Goal: Task Accomplishment & Management: Complete application form

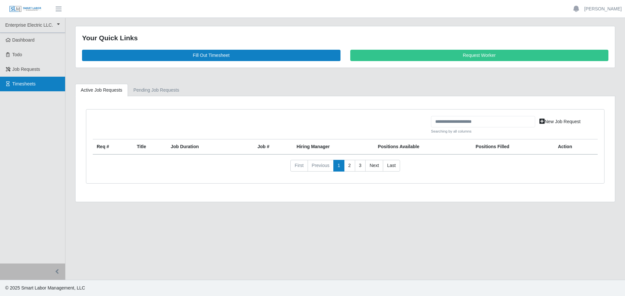
click at [34, 79] on link "Timesheets" at bounding box center [32, 84] width 65 height 15
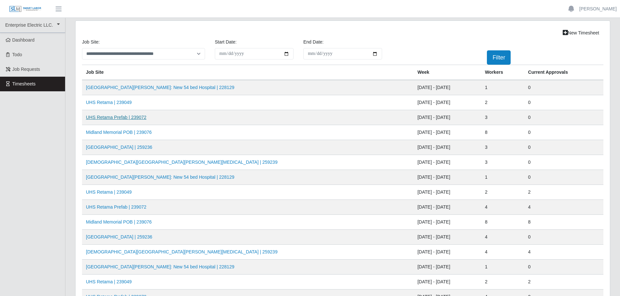
click at [123, 118] on link "UHS Retama Prefab | 239072" at bounding box center [116, 117] width 61 height 5
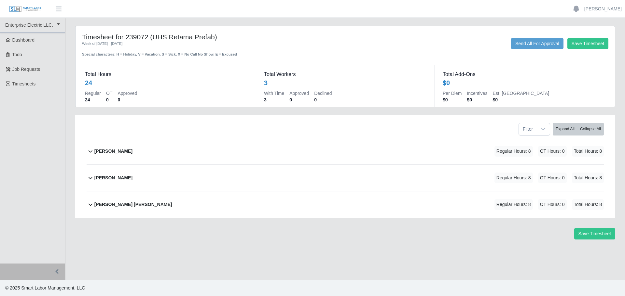
click at [122, 153] on b "[PERSON_NAME]" at bounding box center [113, 151] width 38 height 7
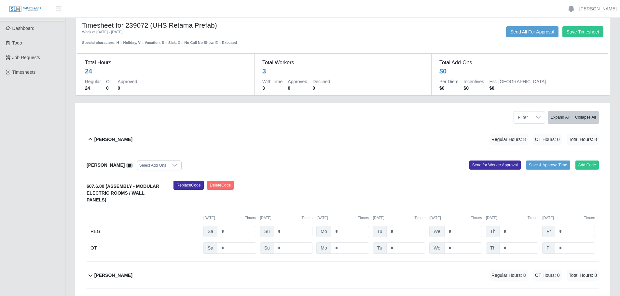
scroll to position [33, 0]
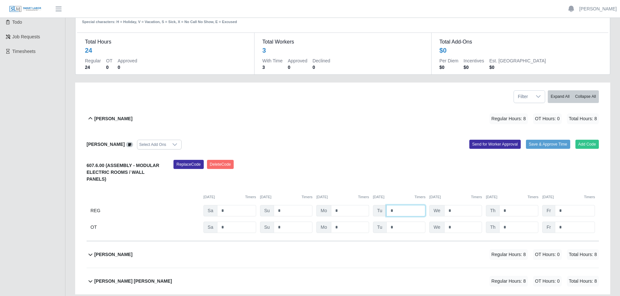
drag, startPoint x: 393, startPoint y: 205, endPoint x: 368, endPoint y: 201, distance: 25.7
click at [368, 205] on div "REG Sa * Su * Mo * Tu * We * Th * Fr *" at bounding box center [343, 210] width 512 height 11
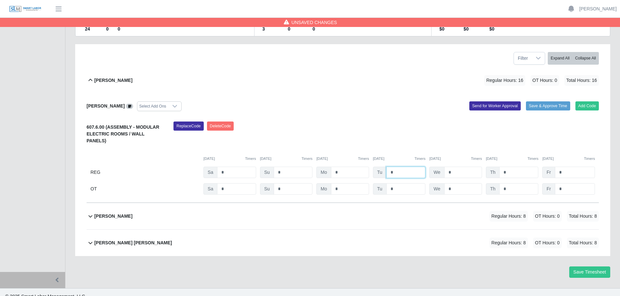
scroll to position [73, 0]
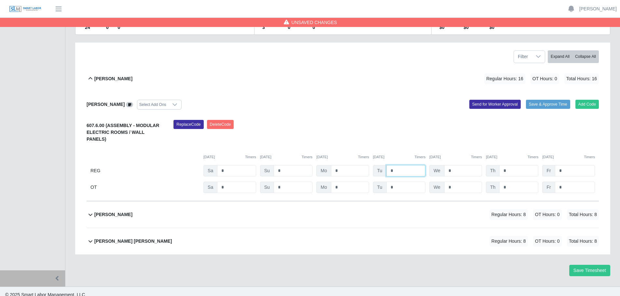
type input "*"
click at [121, 211] on b "Pablo Hernandez" at bounding box center [113, 214] width 38 height 7
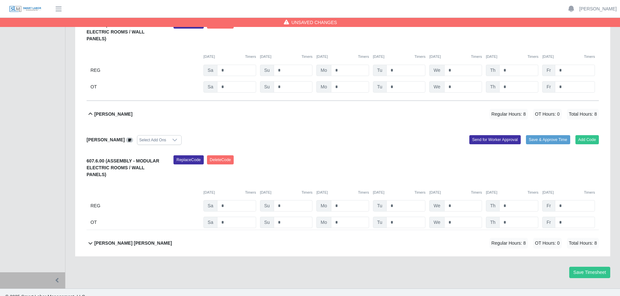
scroll to position [175, 0]
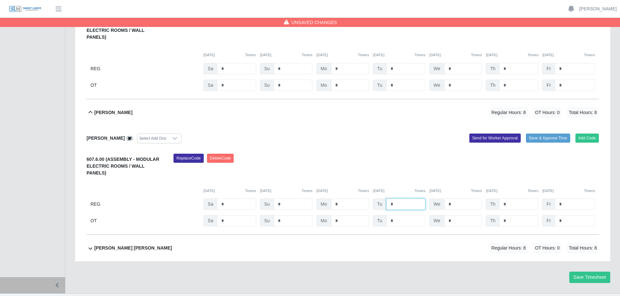
drag, startPoint x: 397, startPoint y: 193, endPoint x: 383, endPoint y: 191, distance: 14.2
click at [384, 199] on div "Tu *" at bounding box center [399, 204] width 53 height 11
type input "*"
click at [133, 245] on b "Victor Francisco Garcias Perez" at bounding box center [133, 248] width 78 height 7
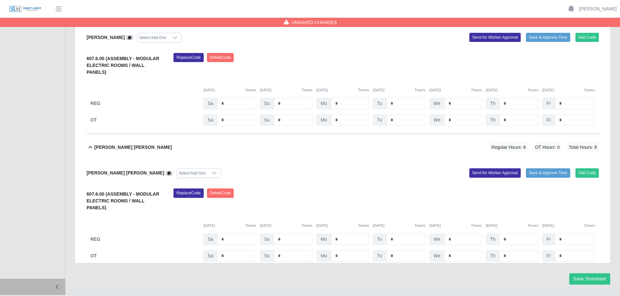
scroll to position [277, 0]
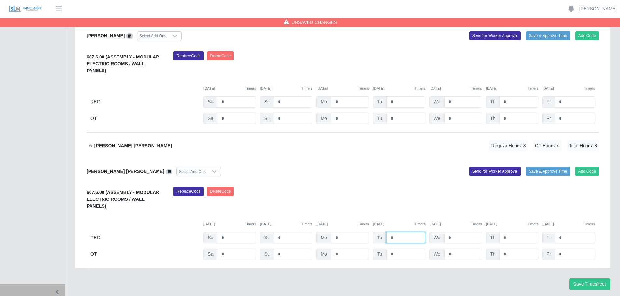
drag, startPoint x: 395, startPoint y: 219, endPoint x: 381, endPoint y: 216, distance: 14.9
click at [381, 232] on div "Tu *" at bounding box center [399, 237] width 53 height 11
type input "*"
click at [579, 279] on button "Save Timesheet" at bounding box center [589, 284] width 41 height 11
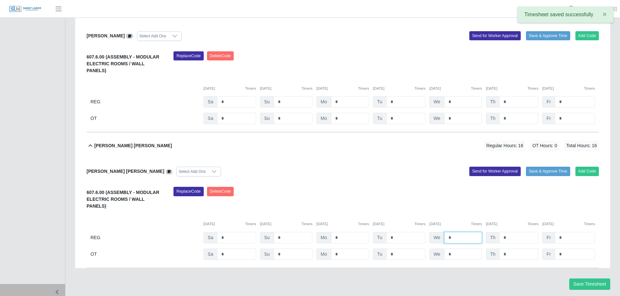
click at [458, 232] on input "*" at bounding box center [463, 237] width 38 height 11
click at [584, 279] on button "Save Timesheet" at bounding box center [589, 284] width 41 height 11
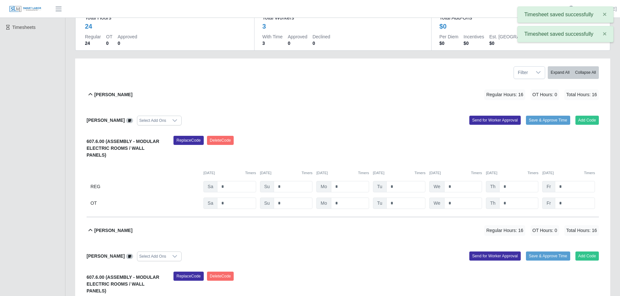
scroll to position [0, 0]
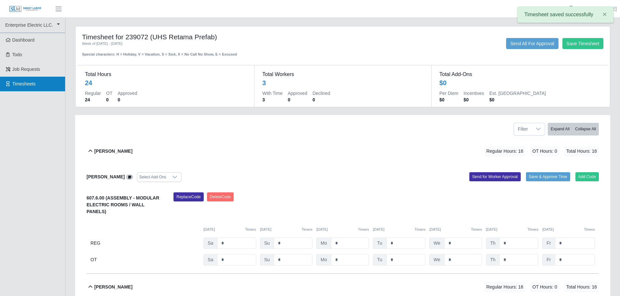
click at [25, 87] on span "Timesheets" at bounding box center [23, 83] width 23 height 5
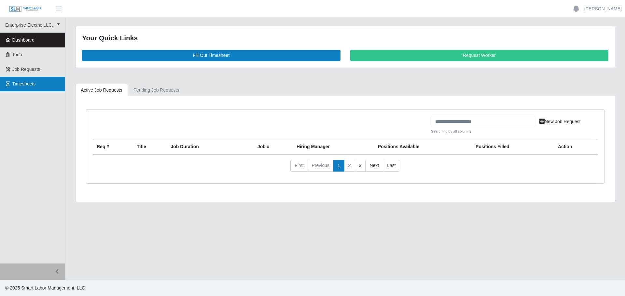
click at [21, 83] on span "Timesheets" at bounding box center [23, 83] width 23 height 5
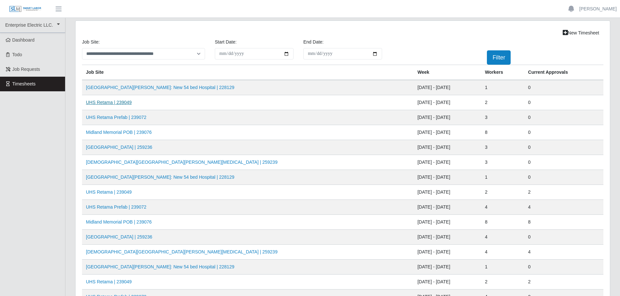
click at [119, 104] on link "UHS Retama | 239049" at bounding box center [109, 102] width 46 height 5
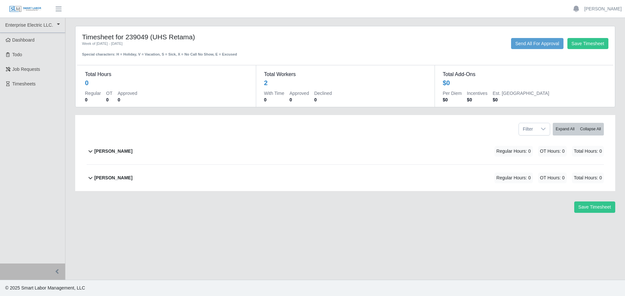
click at [129, 155] on b "[PERSON_NAME]" at bounding box center [113, 151] width 38 height 7
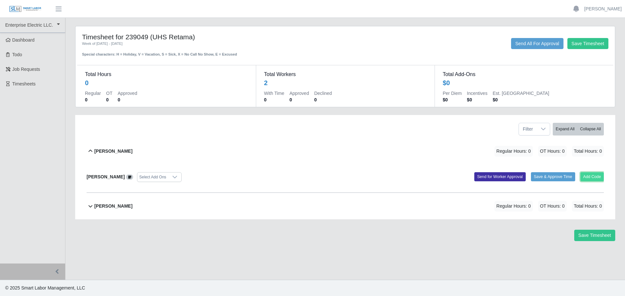
click at [592, 179] on button "Add Code" at bounding box center [592, 176] width 24 height 9
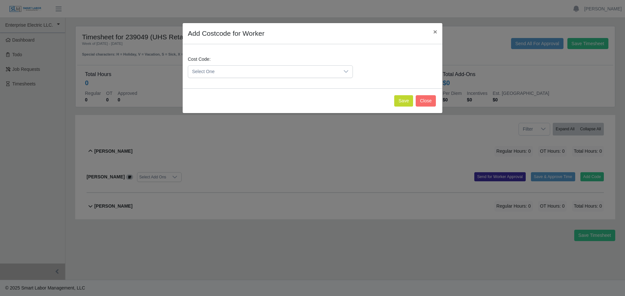
click at [232, 74] on span "Select One" at bounding box center [263, 72] width 151 height 12
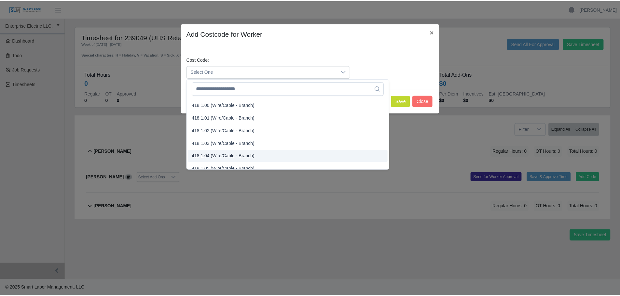
scroll to position [228, 0]
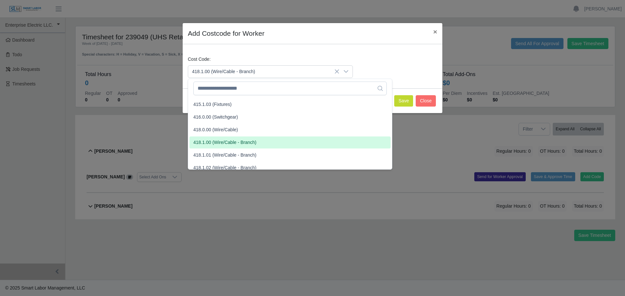
click at [211, 145] on span "418.1.00 (Wire/Cable - Branch)" at bounding box center [224, 142] width 63 height 7
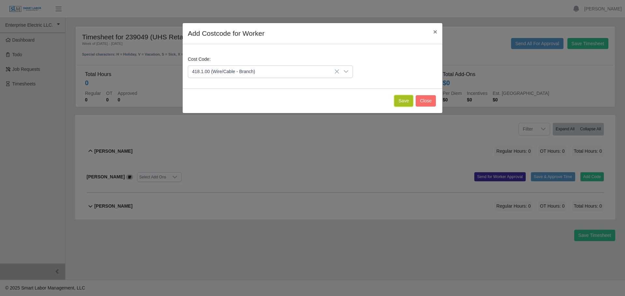
click at [402, 104] on button "Save" at bounding box center [403, 100] width 19 height 11
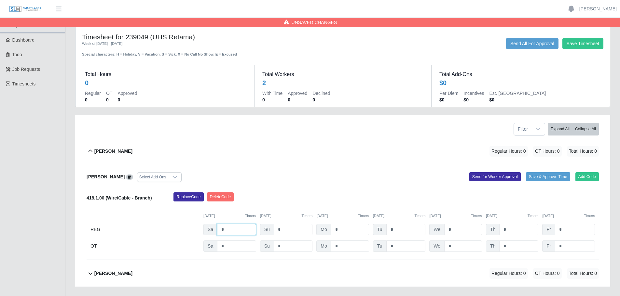
drag, startPoint x: 217, startPoint y: 229, endPoint x: 204, endPoint y: 228, distance: 12.4
click at [204, 228] on div "Sa *" at bounding box center [229, 229] width 53 height 11
type input "*"
click at [335, 231] on input "*" at bounding box center [350, 229] width 38 height 11
type input "**"
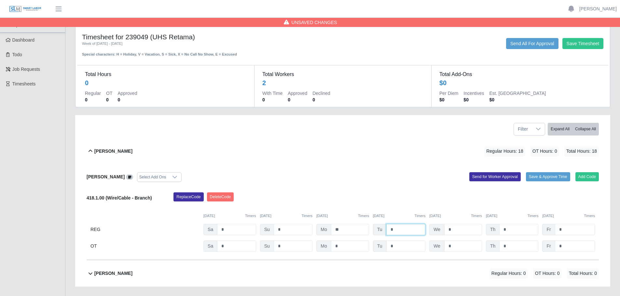
click at [394, 228] on input "*" at bounding box center [405, 229] width 39 height 11
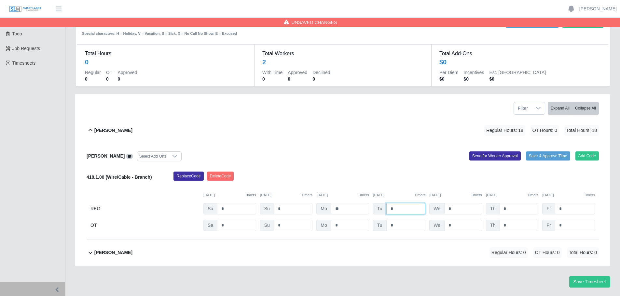
scroll to position [39, 0]
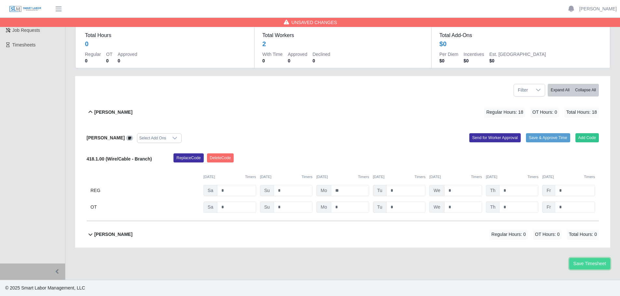
click at [582, 263] on button "Save Timesheet" at bounding box center [589, 263] width 41 height 11
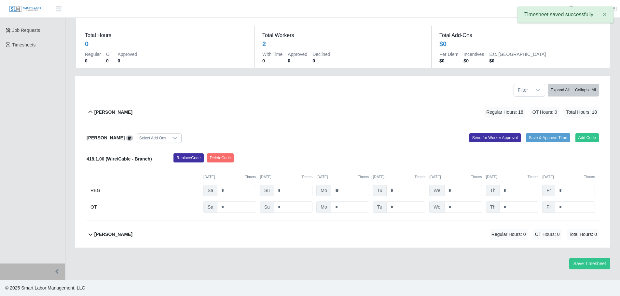
click at [111, 234] on b "Joel Gomes Valle" at bounding box center [113, 234] width 38 height 7
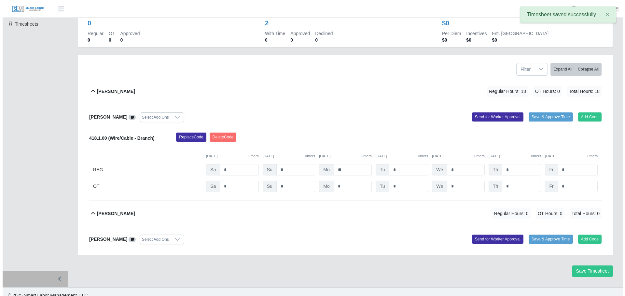
scroll to position [67, 0]
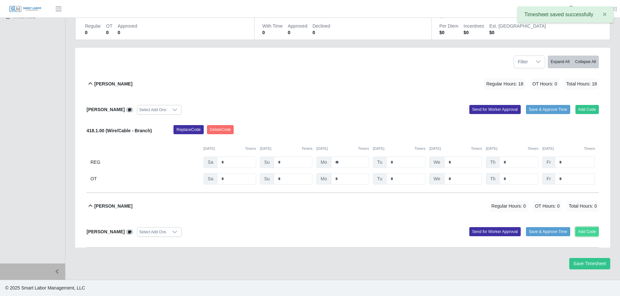
click at [587, 232] on button "Add Code" at bounding box center [587, 231] width 24 height 9
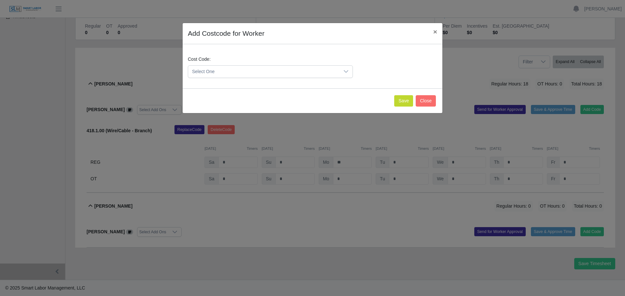
click at [202, 71] on span "Select One" at bounding box center [263, 72] width 151 height 12
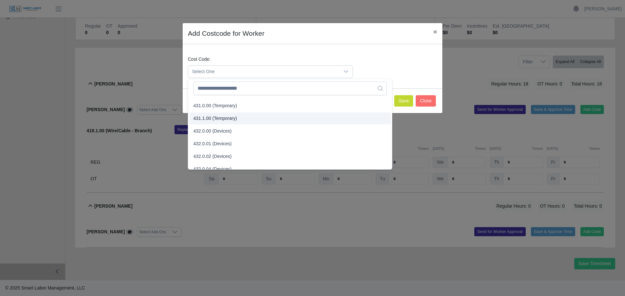
scroll to position [651, 0]
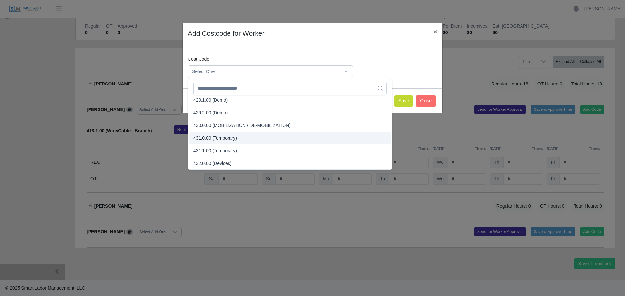
click at [212, 138] on span "431.0.00 (Temporary)" at bounding box center [215, 138] width 44 height 7
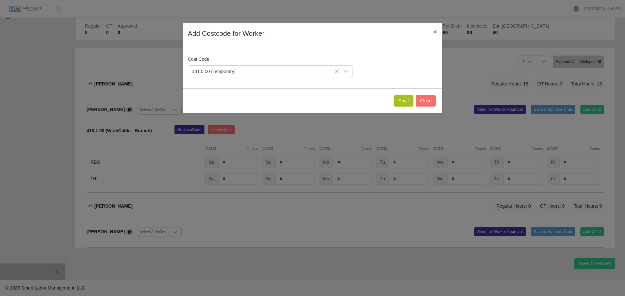
click at [406, 104] on button "Save" at bounding box center [403, 100] width 19 height 11
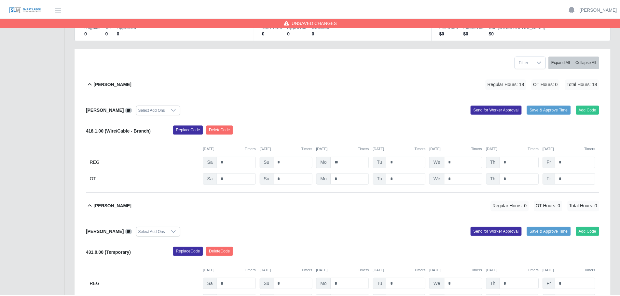
scroll to position [134, 0]
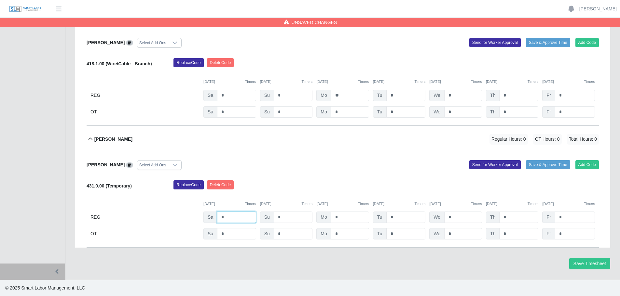
drag, startPoint x: 226, startPoint y: 216, endPoint x: 210, endPoint y: 216, distance: 16.3
click at [210, 216] on div "Sa *" at bounding box center [229, 217] width 53 height 11
type input "*"
click at [335, 218] on input "*" at bounding box center [350, 217] width 38 height 11
type input "**"
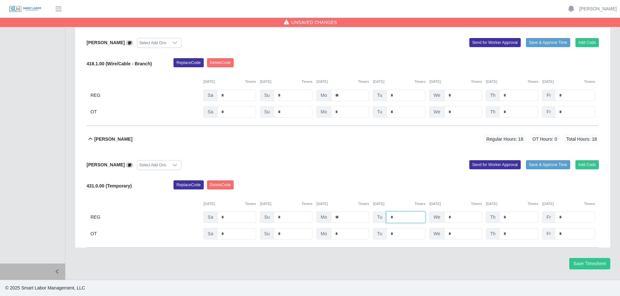
click at [402, 218] on input "*" at bounding box center [405, 217] width 39 height 11
click at [589, 263] on button "Save Timesheet" at bounding box center [589, 263] width 41 height 11
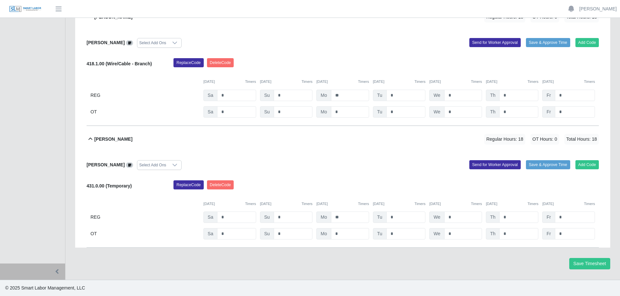
click at [570, 257] on div "Timesheet for 239049 (UHS Retama) Week of 09/06/2025 - 09/12/2025 Special chara…" at bounding box center [342, 86] width 545 height 388
click at [578, 263] on button "Save Timesheet" at bounding box center [589, 263] width 41 height 11
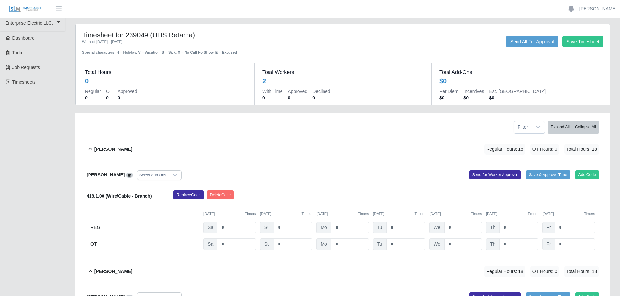
scroll to position [0, 0]
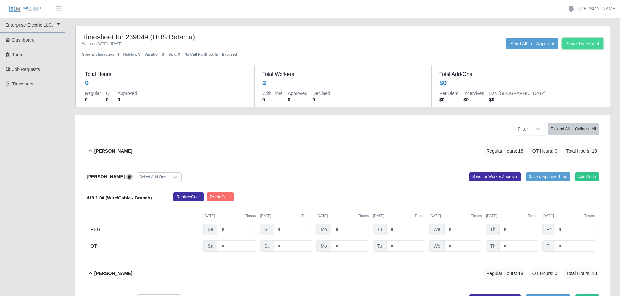
click at [574, 42] on button "Save Timesheet" at bounding box center [582, 43] width 41 height 11
click at [456, 32] on div "Timesheet for 239049 (UHS Retama) Week of 09/06/2025 - 09/12/2025 Special chara…" at bounding box center [342, 66] width 534 height 81
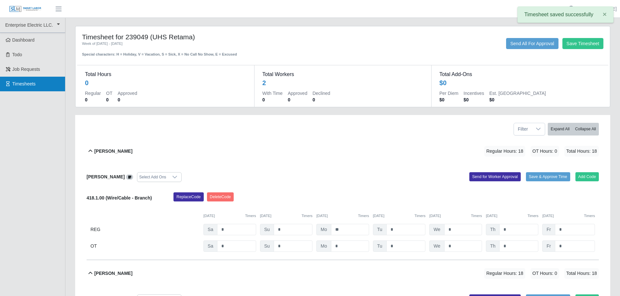
click at [32, 84] on span "Timesheets" at bounding box center [23, 83] width 23 height 5
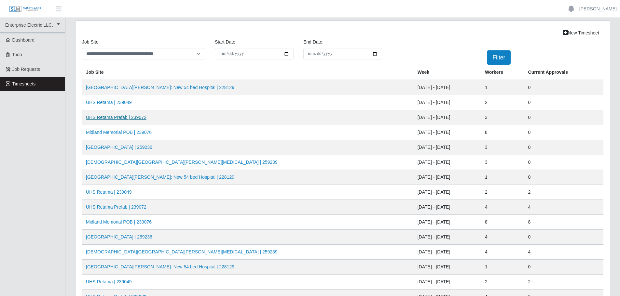
click at [120, 118] on link "UHS Retama Prefab | 239072" at bounding box center [116, 117] width 61 height 5
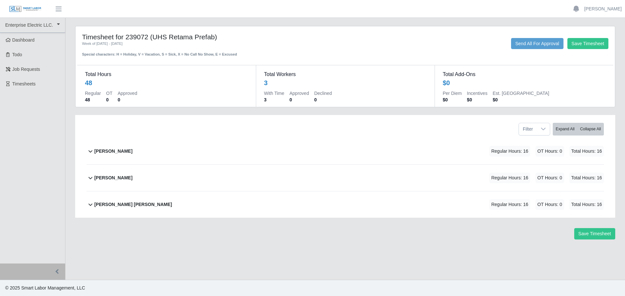
click at [112, 149] on b "Joseph Sanchez" at bounding box center [113, 151] width 38 height 7
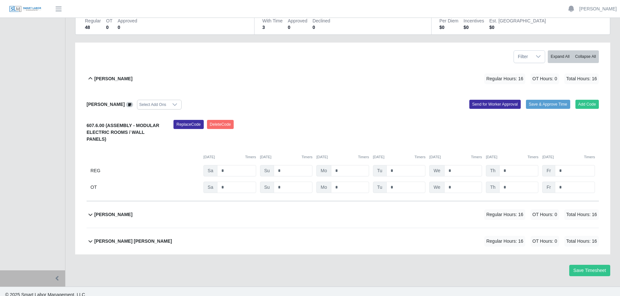
click at [116, 211] on b "Pablo Hernandez" at bounding box center [113, 214] width 38 height 7
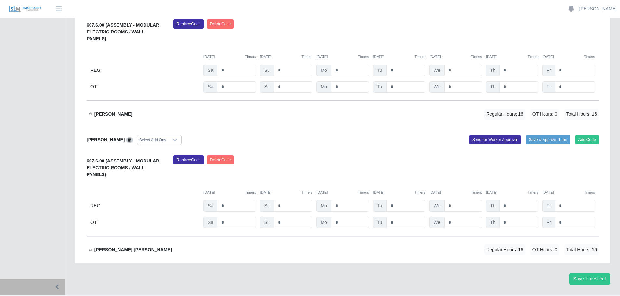
scroll to position [175, 0]
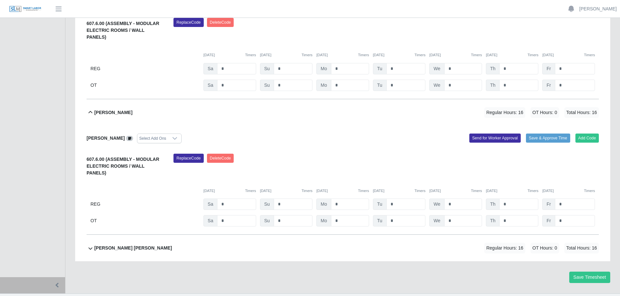
click at [122, 245] on b "Victor Francisco Garcias Perez" at bounding box center [133, 248] width 78 height 7
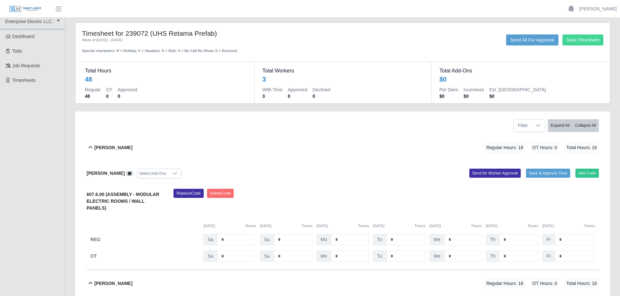
scroll to position [0, 0]
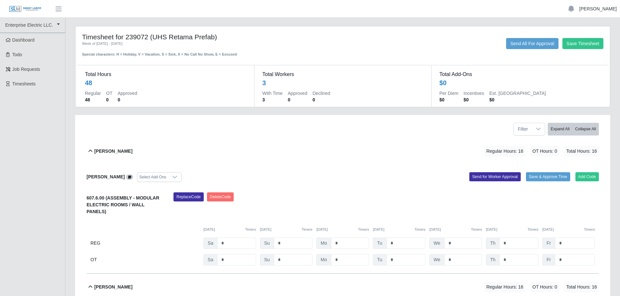
click at [598, 8] on link "[PERSON_NAME]" at bounding box center [597, 9] width 37 height 7
click at [588, 44] on link "Logout" at bounding box center [590, 45] width 59 height 14
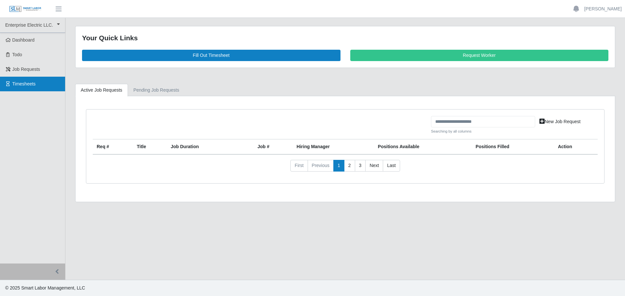
click at [34, 84] on span "Timesheets" at bounding box center [23, 83] width 23 height 5
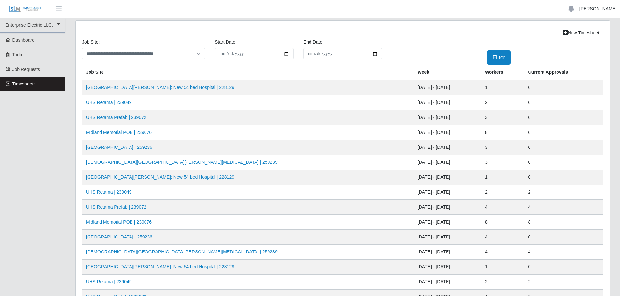
click at [594, 7] on link "[PERSON_NAME]" at bounding box center [597, 9] width 37 height 7
click at [579, 44] on link "Logout" at bounding box center [590, 45] width 59 height 14
